Goal: Transaction & Acquisition: Purchase product/service

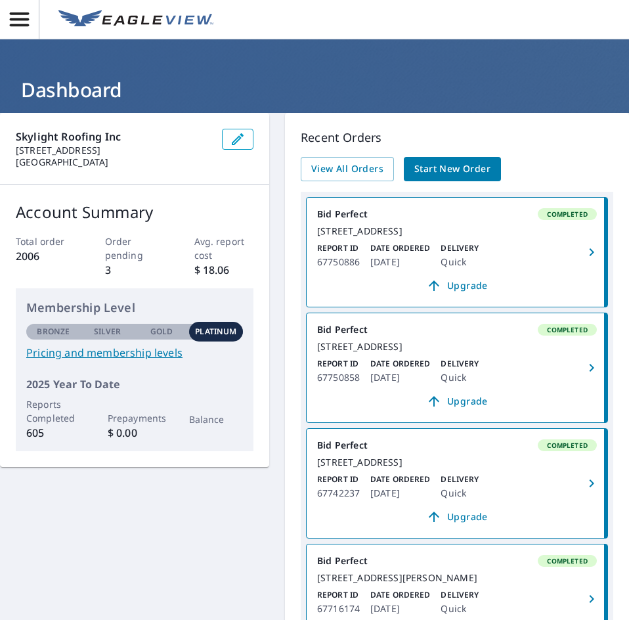
click at [429, 168] on span "Start New Order" at bounding box center [452, 169] width 76 height 16
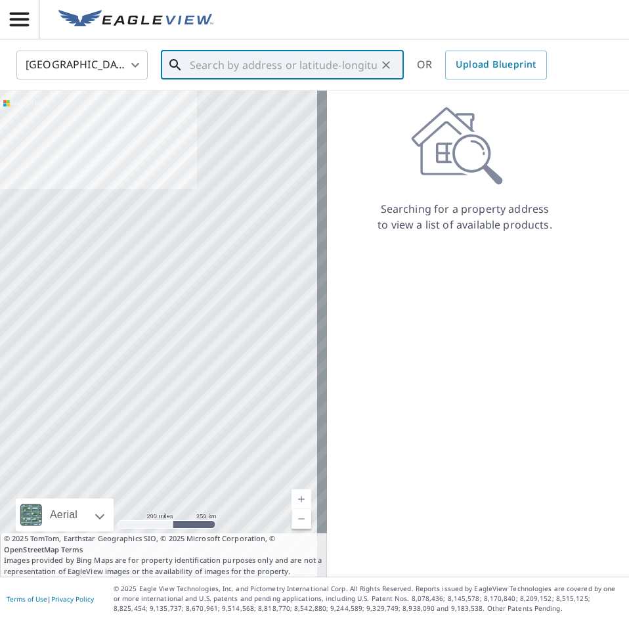
click at [254, 61] on input "text" at bounding box center [283, 65] width 187 height 37
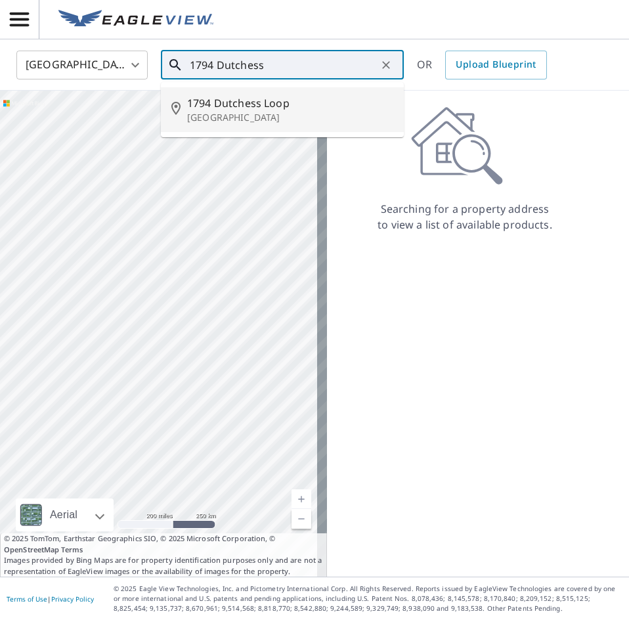
click at [282, 106] on span "1794 Dutchess Loop" at bounding box center [290, 103] width 206 height 16
type input "[STREET_ADDRESS]"
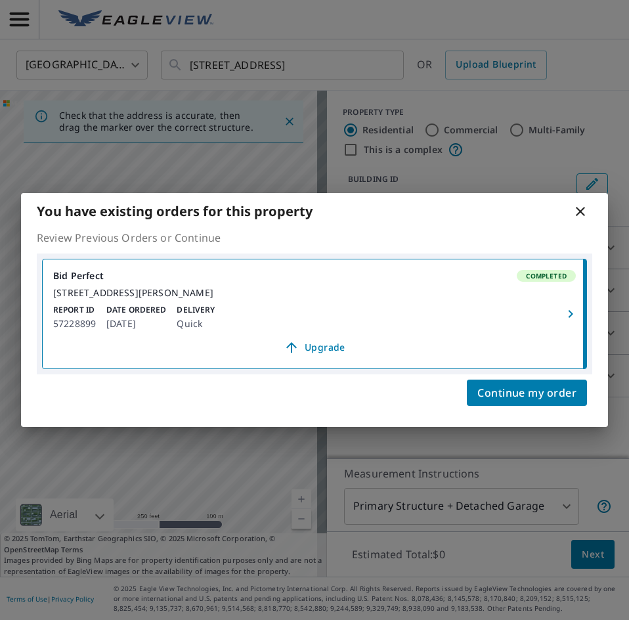
click at [572, 205] on icon at bounding box center [580, 211] width 16 height 16
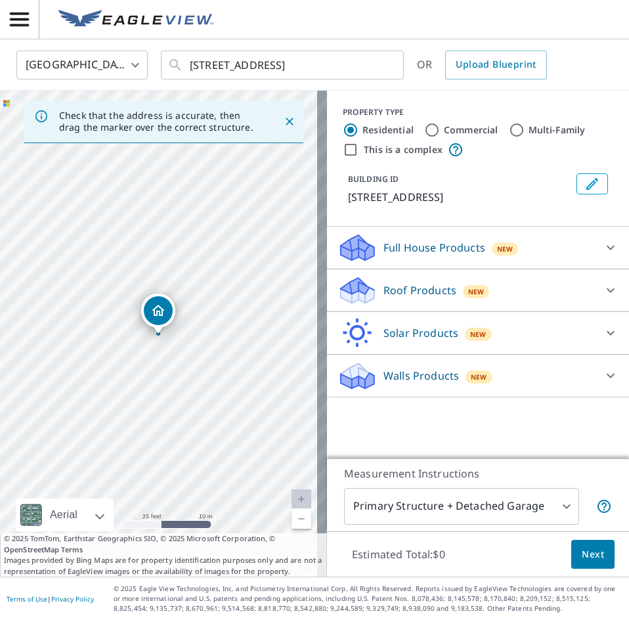
click at [463, 284] on div "New" at bounding box center [476, 290] width 27 height 16
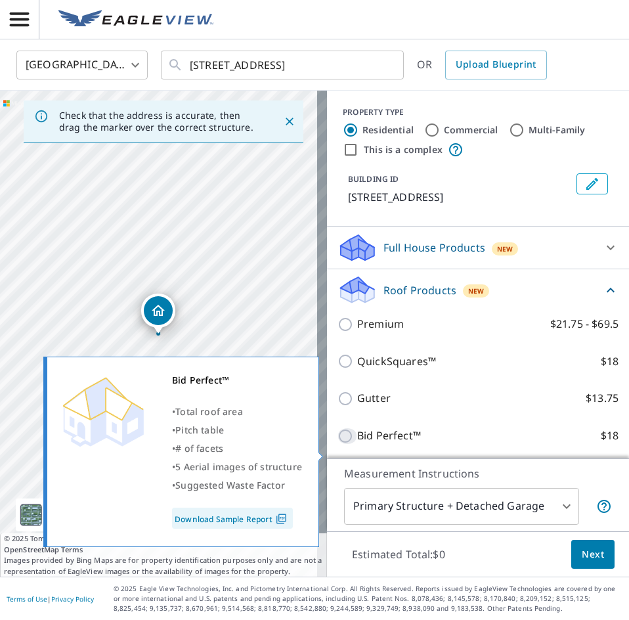
click at [337, 444] on input "Bid Perfect™ $18" at bounding box center [347, 436] width 20 height 16
checkbox input "true"
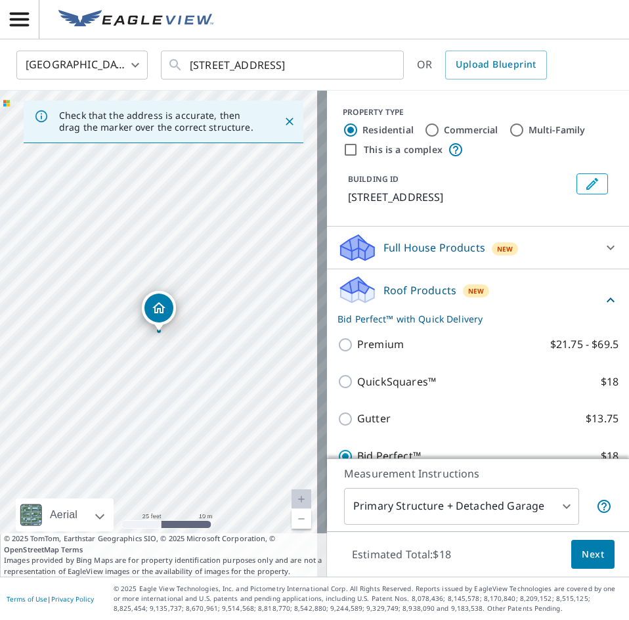
click at [585, 558] on span "Next" at bounding box center [592, 554] width 22 height 16
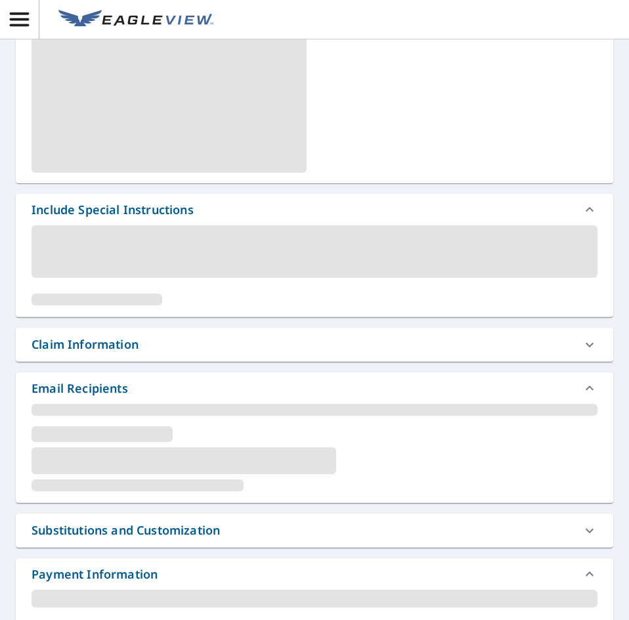
scroll to position [328, 0]
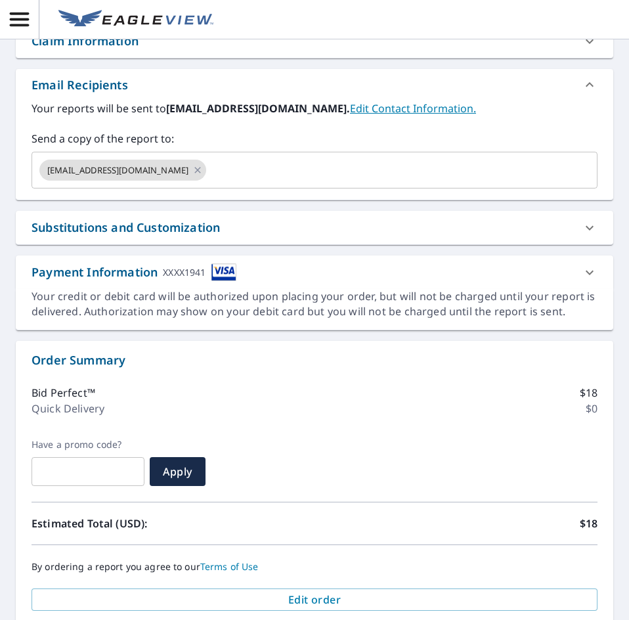
click at [220, 227] on div "Substitutions and Customization" at bounding box center [126, 228] width 188 height 18
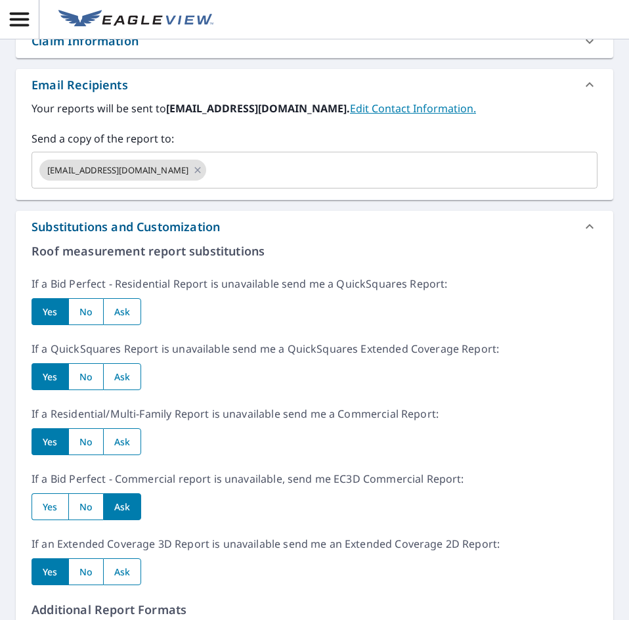
click at [85, 305] on input "radio" at bounding box center [85, 311] width 35 height 27
radio input "true"
click at [81, 385] on input "radio" at bounding box center [85, 376] width 35 height 27
radio input "true"
drag, startPoint x: 84, startPoint y: 441, endPoint x: 87, endPoint y: 469, distance: 28.4
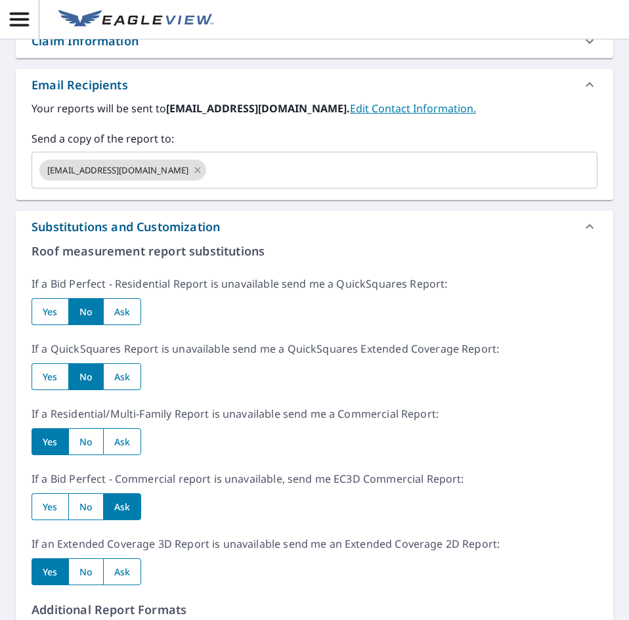
click at [84, 442] on input "radio" at bounding box center [85, 441] width 35 height 27
radio input "true"
click at [90, 503] on input "radio" at bounding box center [85, 506] width 35 height 27
radio input "true"
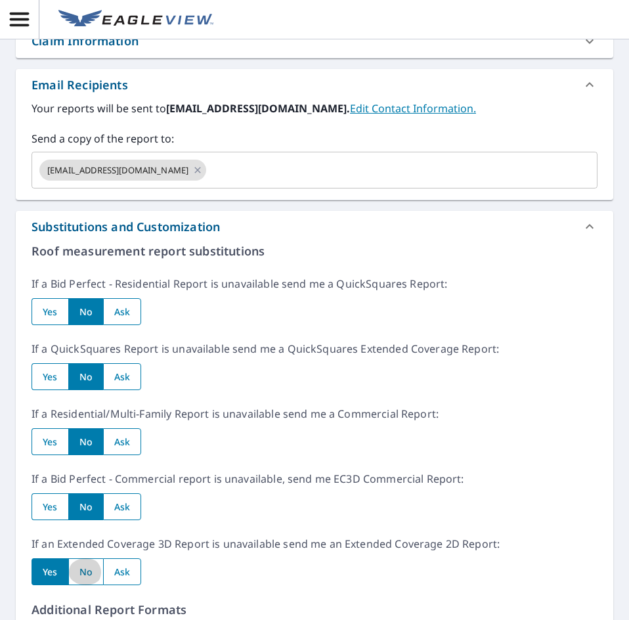
click at [91, 578] on input "radio" at bounding box center [85, 571] width 35 height 27
radio input "true"
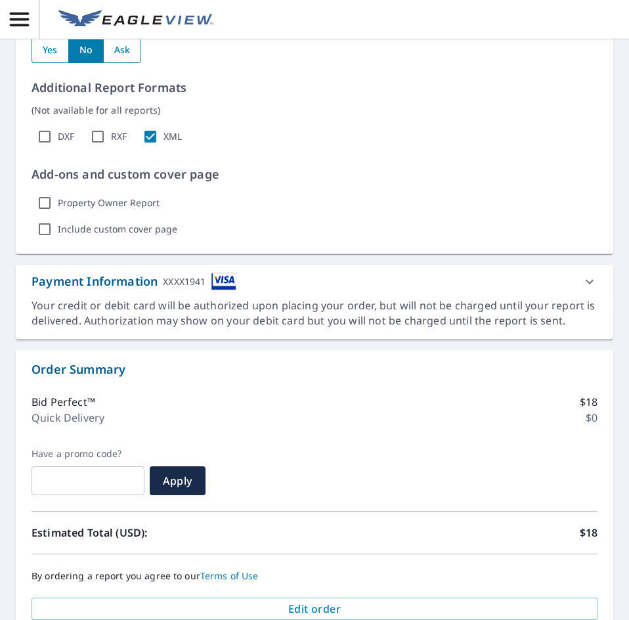
scroll to position [947, 0]
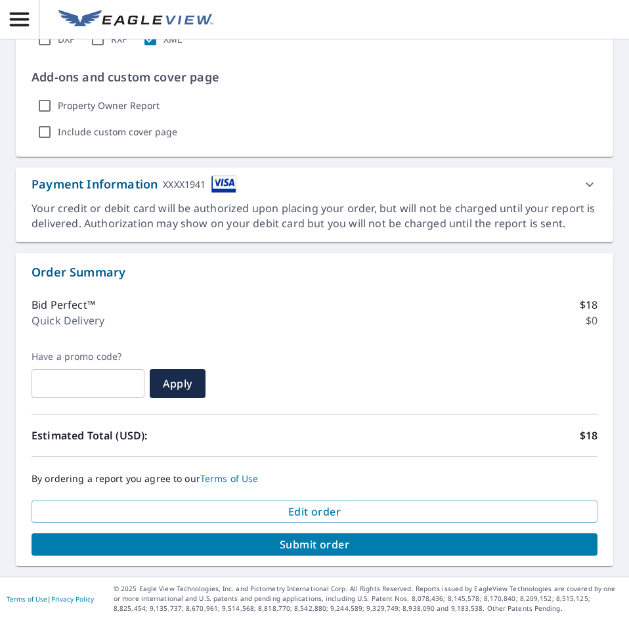
click at [358, 551] on span "Submit order" at bounding box center [314, 544] width 545 height 14
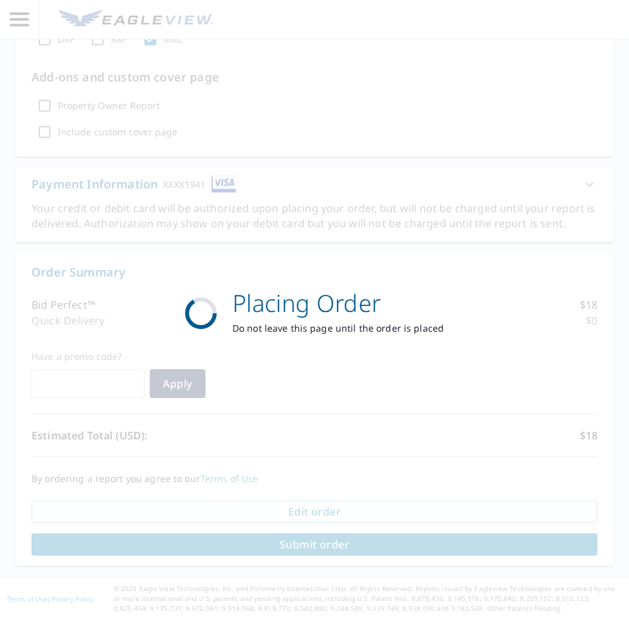
scroll to position [850, 0]
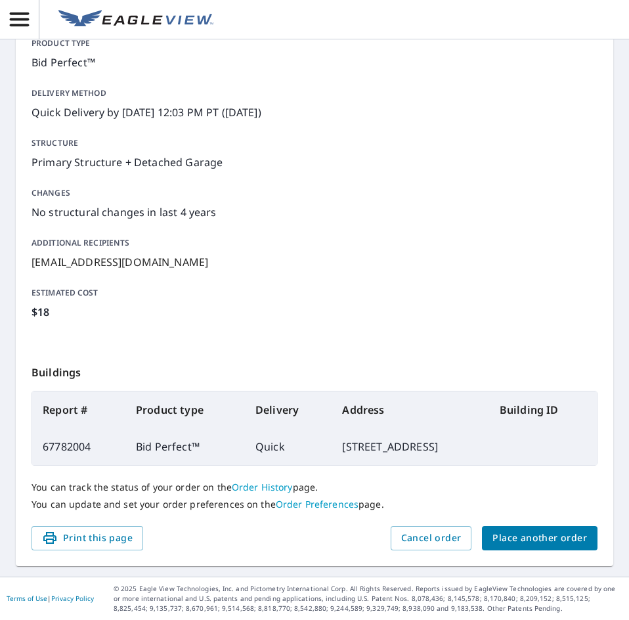
scroll to position [158, 0]
